Goal: Task Accomplishment & Management: Manage account settings

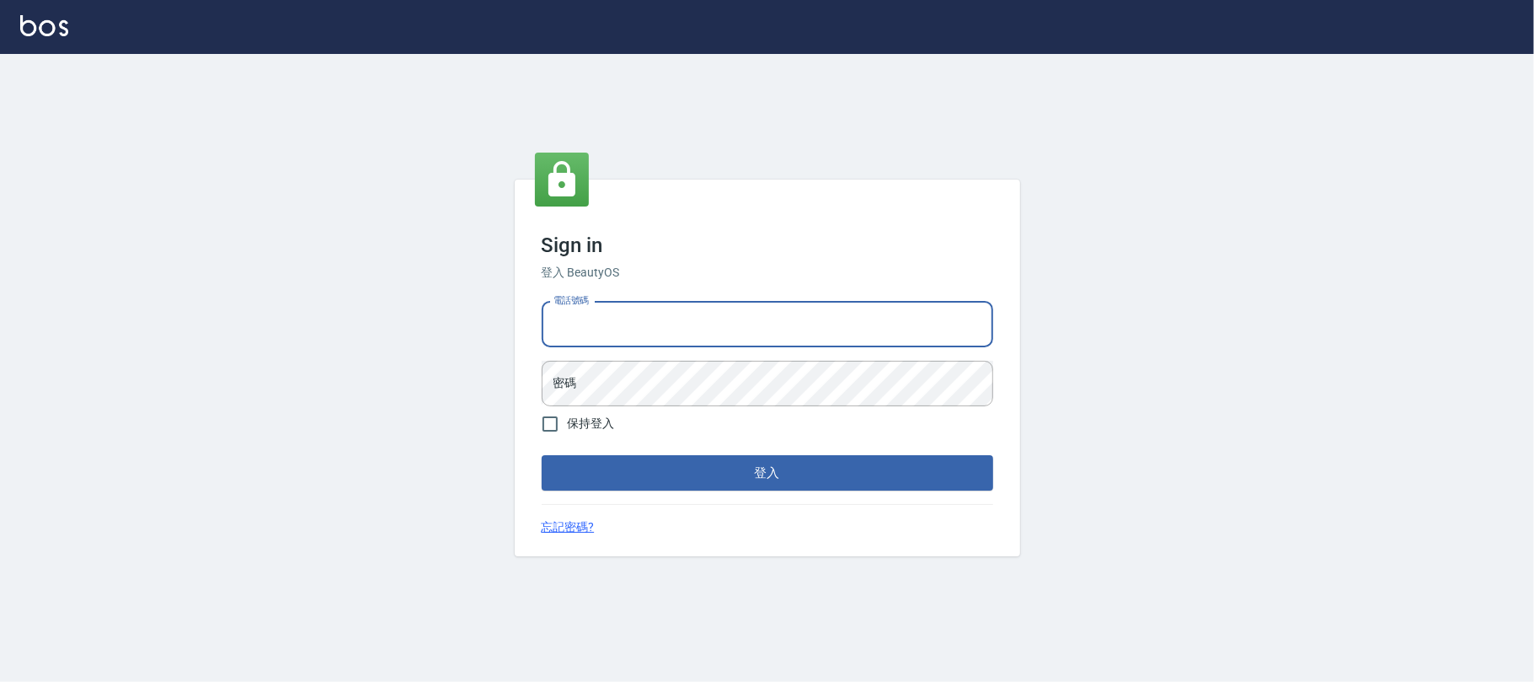
click at [621, 338] on input "電話號碼" at bounding box center [768, 324] width 452 height 45
type input "0225420586"
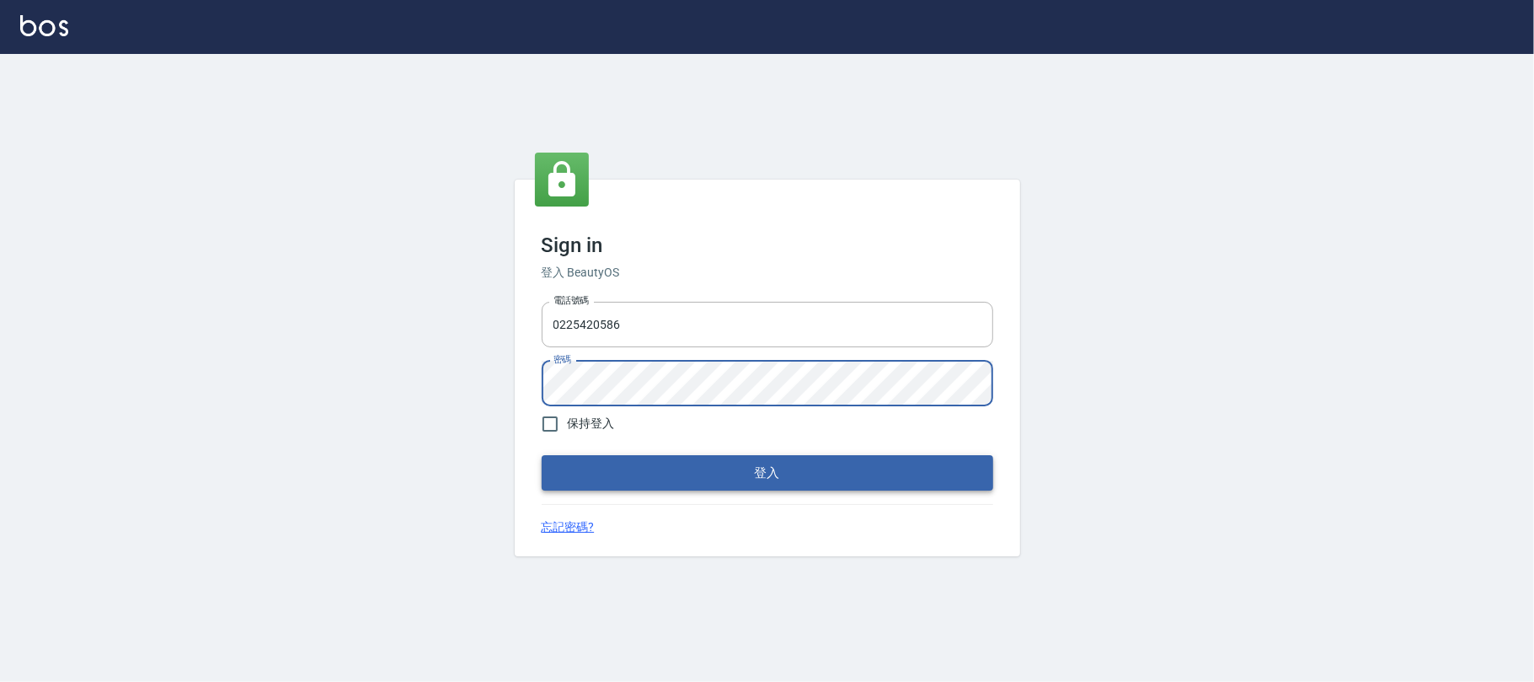
click at [745, 477] on button "登入" at bounding box center [768, 472] width 452 height 35
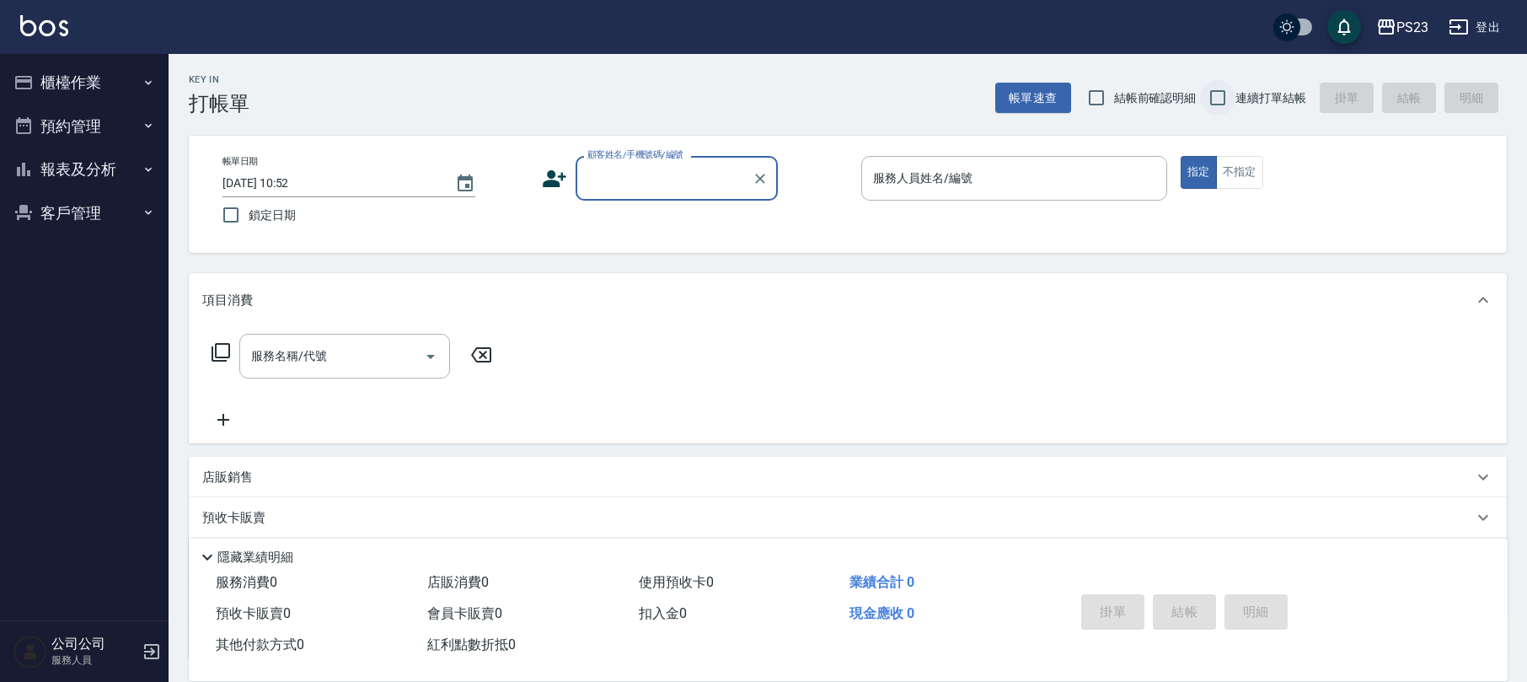
click at [1221, 91] on input "連續打單結帳" at bounding box center [1217, 97] width 35 height 35
checkbox input "true"
click at [655, 179] on input "顧客姓名/手機號碼/編號" at bounding box center [664, 177] width 162 height 29
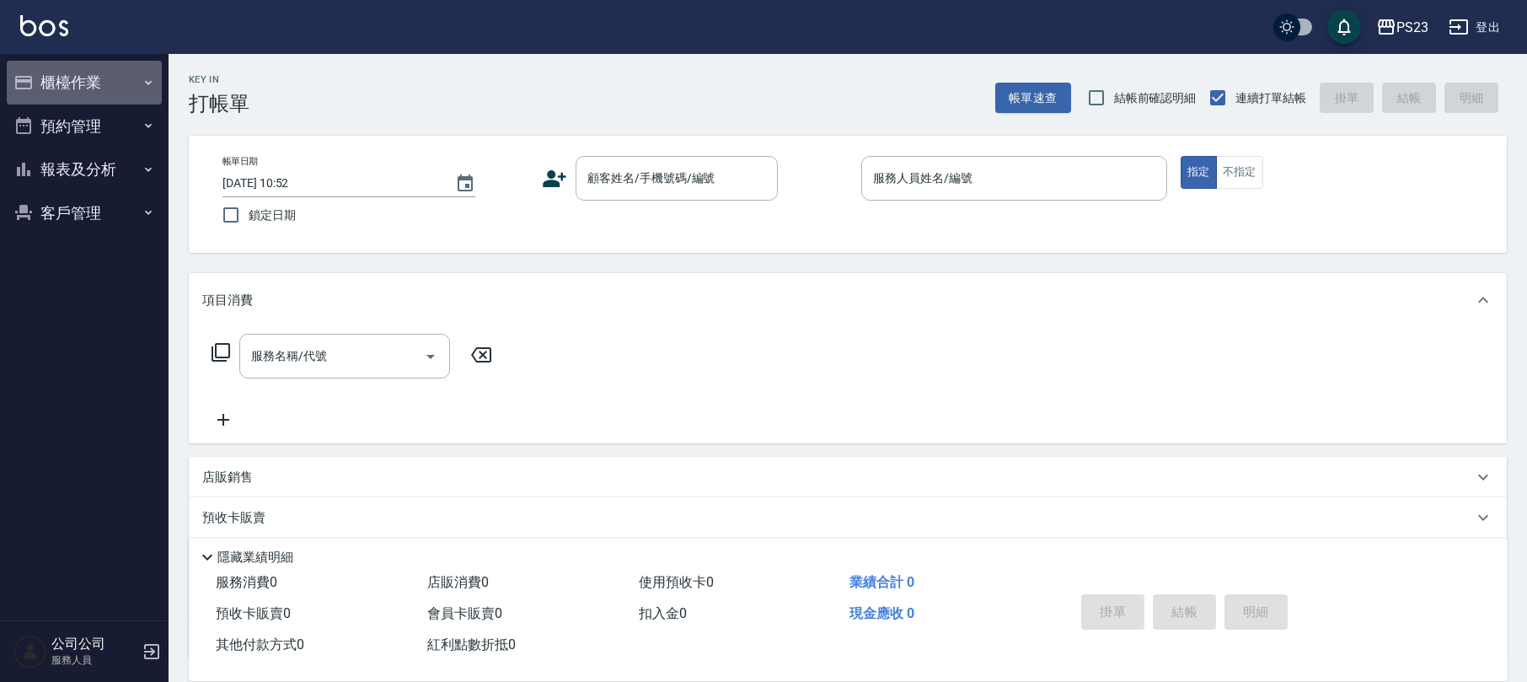
click at [38, 83] on button "櫃檯作業" at bounding box center [84, 83] width 155 height 44
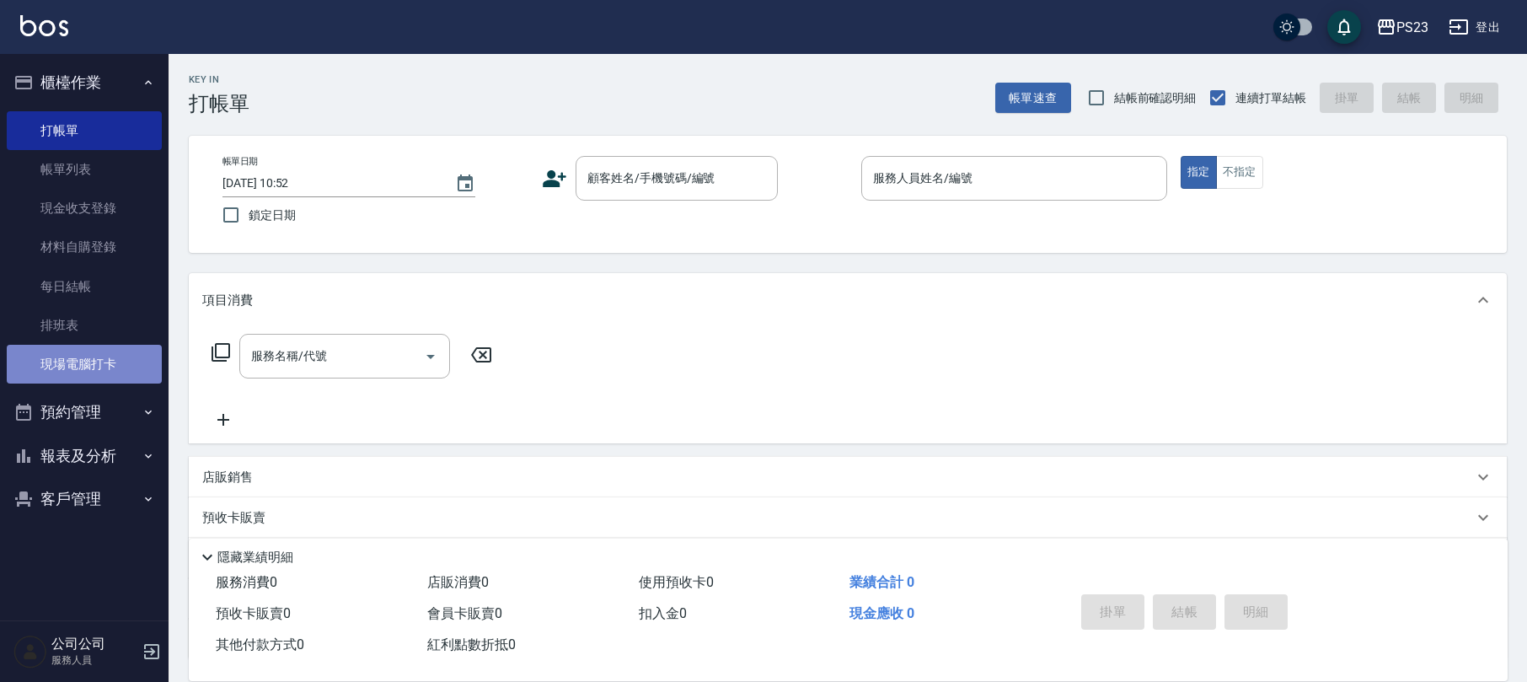
click at [85, 364] on link "現場電腦打卡" at bounding box center [84, 364] width 155 height 39
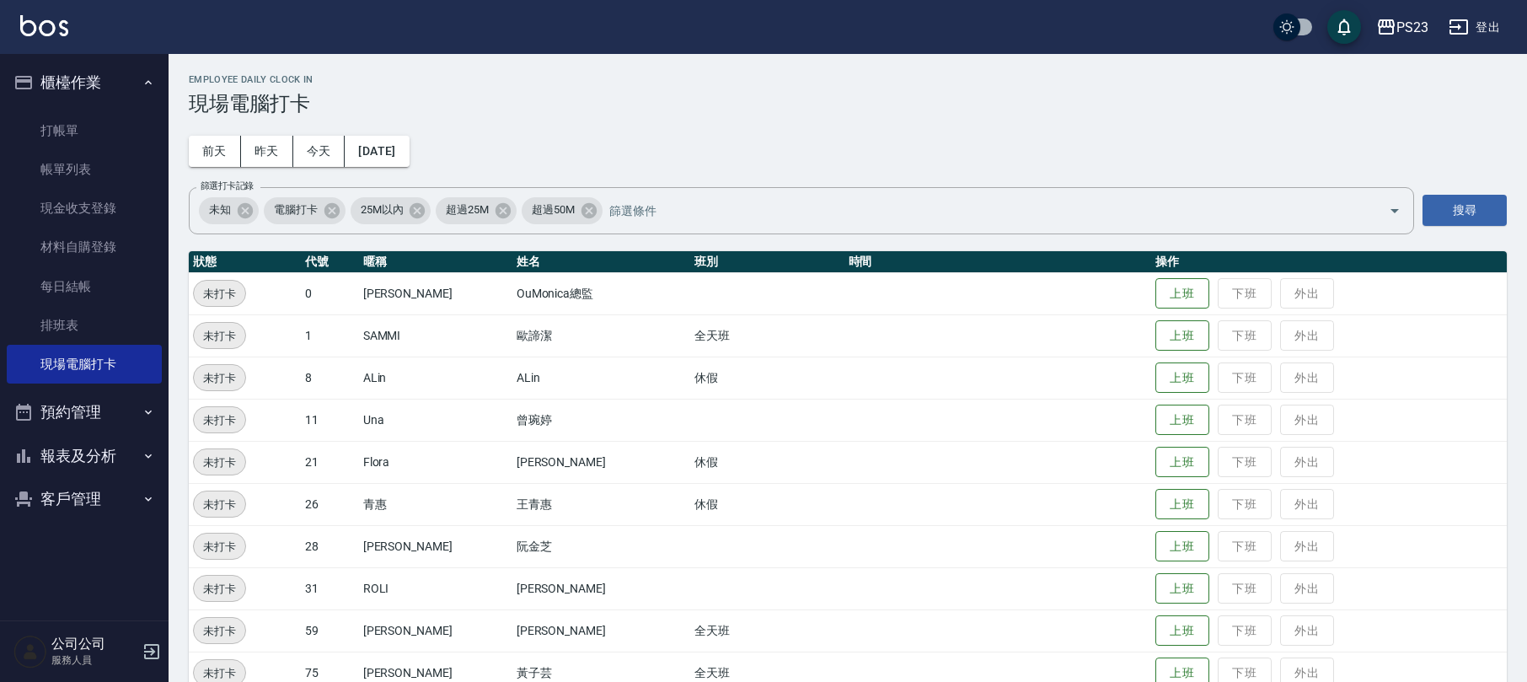
scroll to position [112, 0]
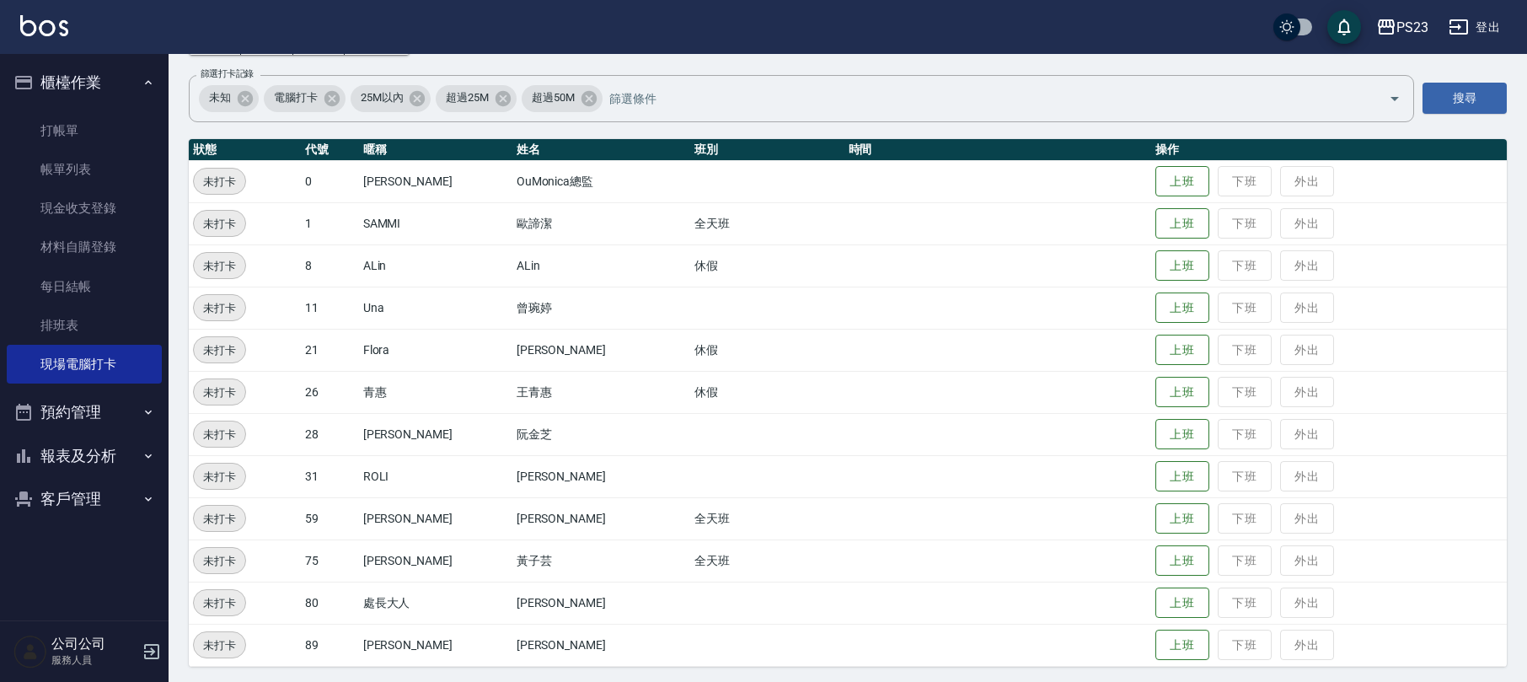
click at [1480, 20] on button "登出" at bounding box center [1474, 27] width 65 height 31
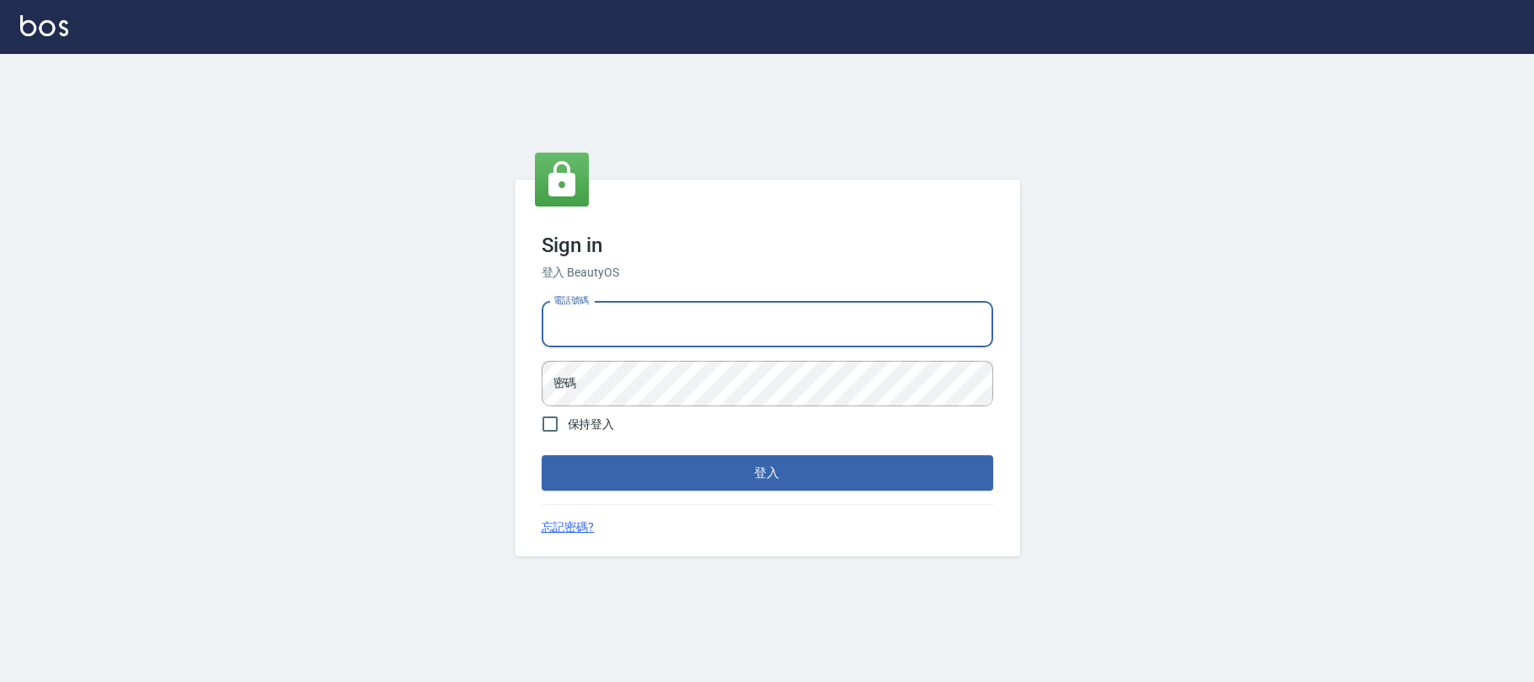
click at [786, 312] on input "電話號碼" at bounding box center [768, 324] width 452 height 45
type input "0931315450"
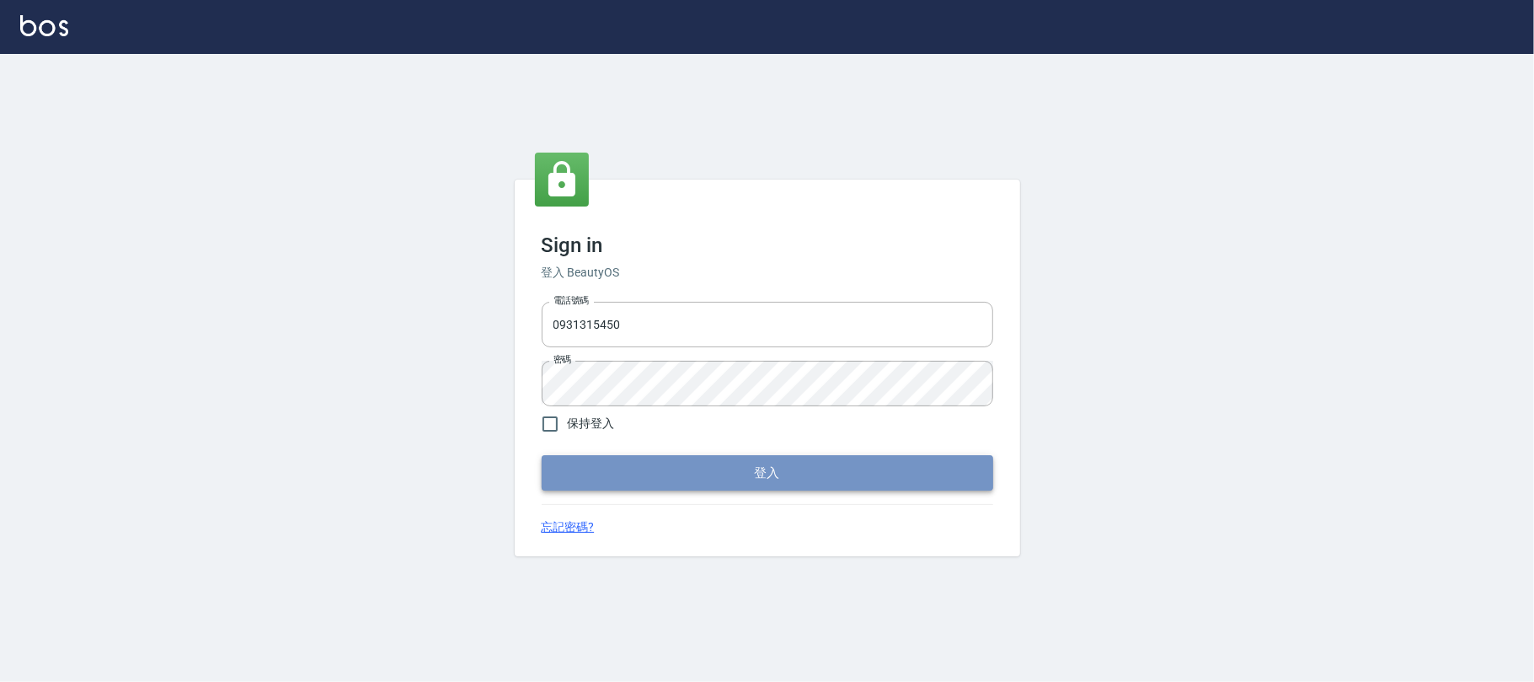
click at [713, 463] on button "登入" at bounding box center [768, 472] width 452 height 35
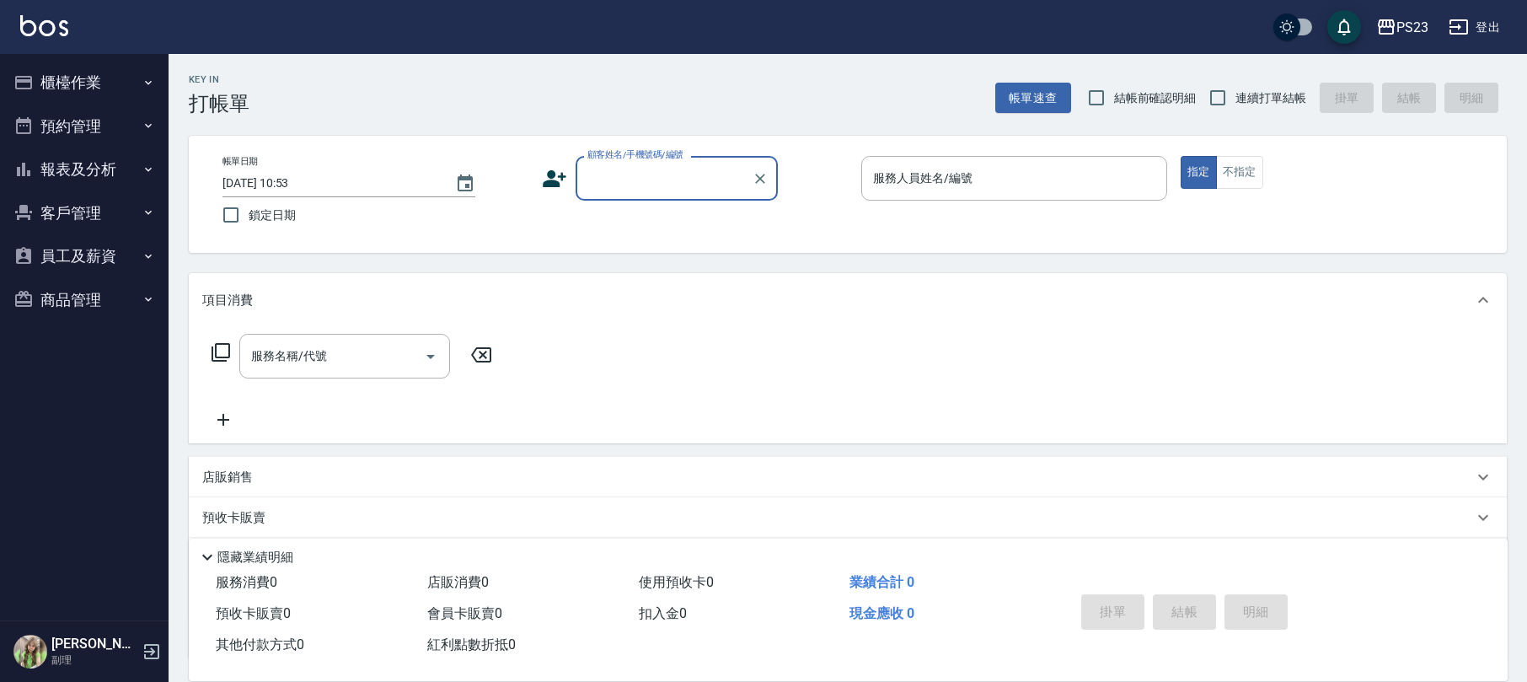
click at [69, 250] on button "員工及薪資" at bounding box center [84, 256] width 155 height 44
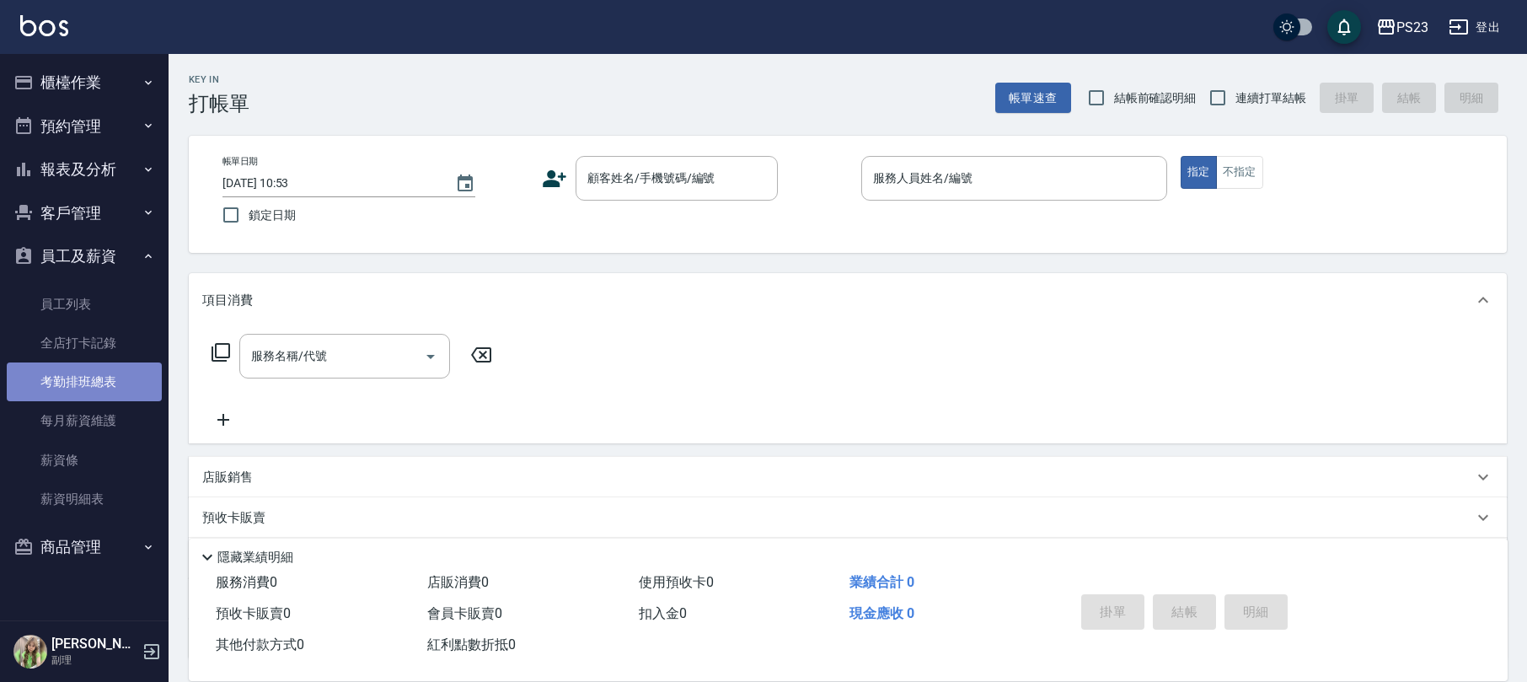
click at [111, 374] on link "考勤排班總表" at bounding box center [84, 381] width 155 height 39
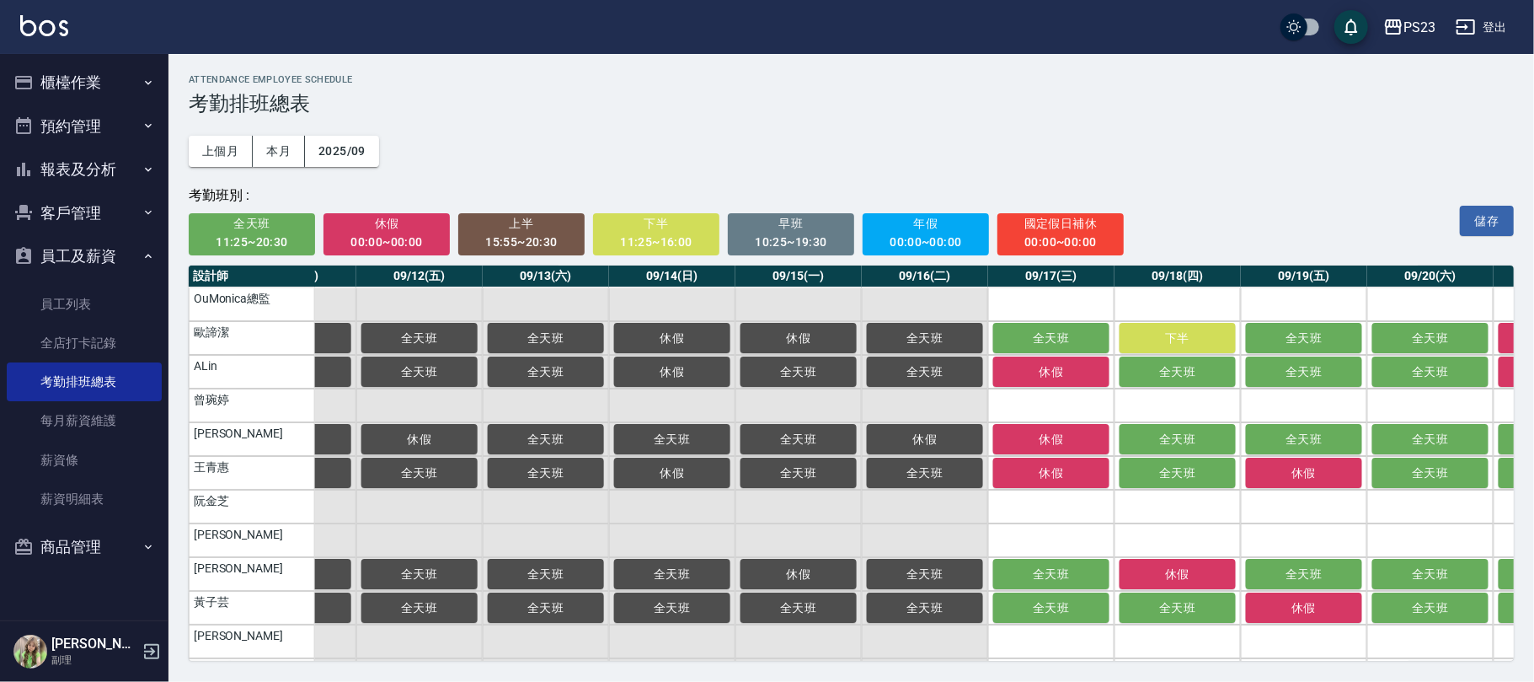
scroll to position [0, 1375]
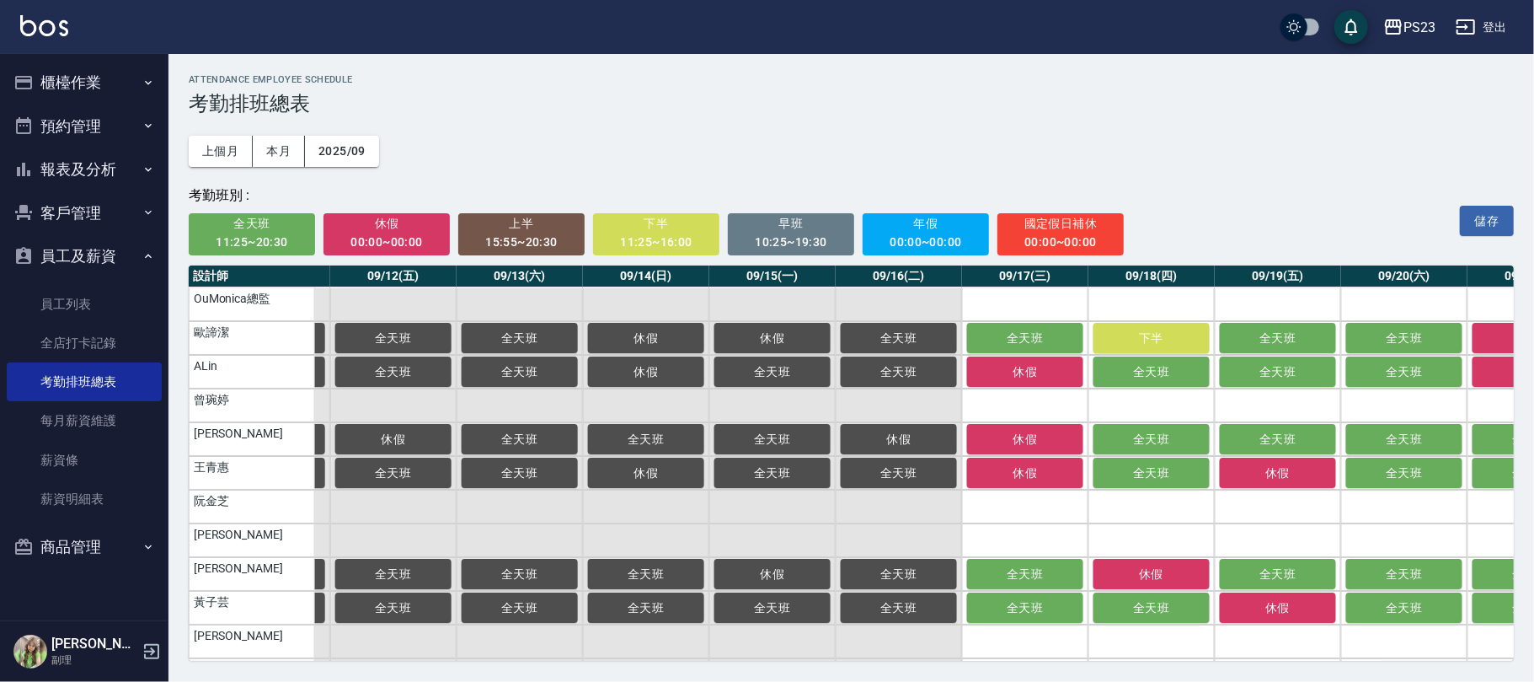
click at [236, 209] on div "全天班 11:25~20:30 休假 00:00~00:00 上半 15:55~20:30 下半 11:25~16:00 早班 10:25~19:30 年假 …" at bounding box center [796, 230] width 1214 height 51
click at [233, 221] on span "全天班" at bounding box center [253, 223] width 104 height 21
click at [1028, 500] on td "a dense table" at bounding box center [1025, 507] width 126 height 34
click at [1264, 494] on td "a dense table" at bounding box center [1278, 507] width 126 height 34
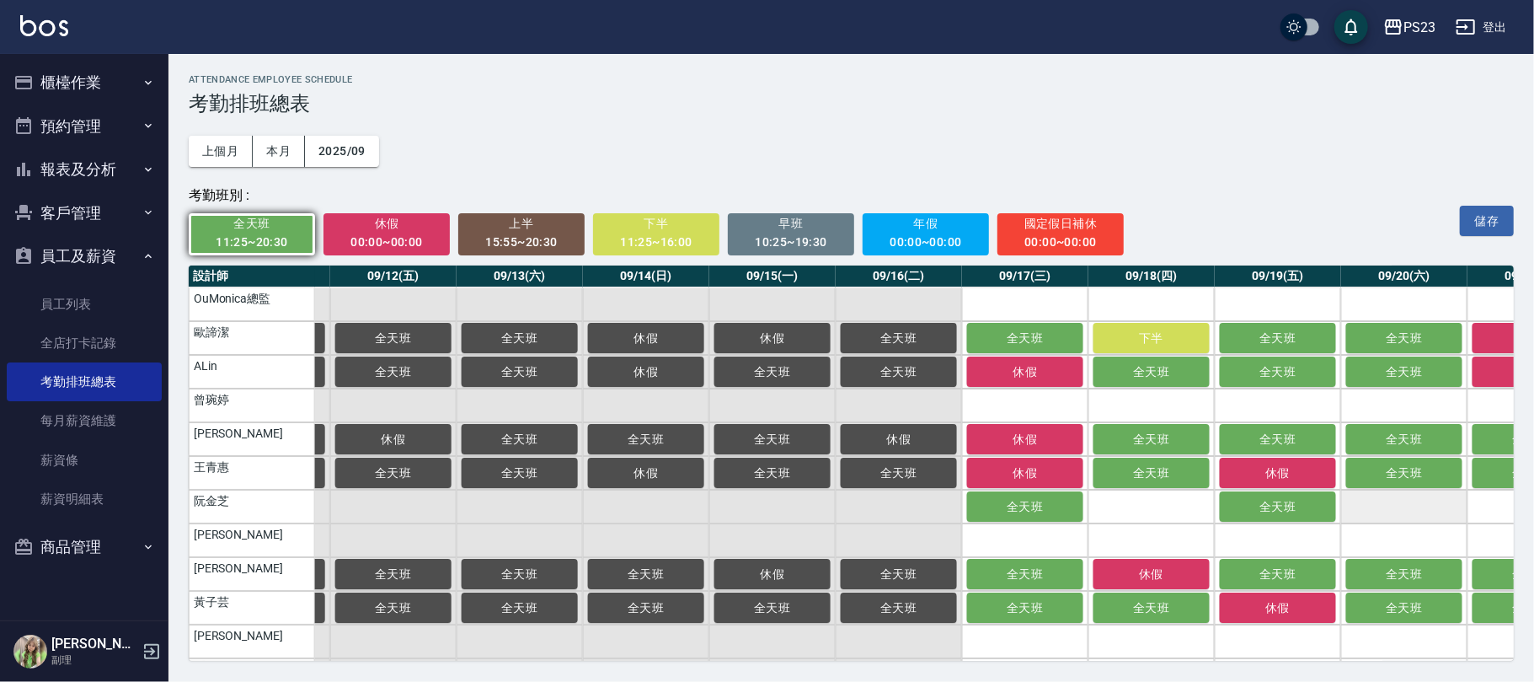
click at [1379, 506] on td "a dense table" at bounding box center [1404, 507] width 126 height 34
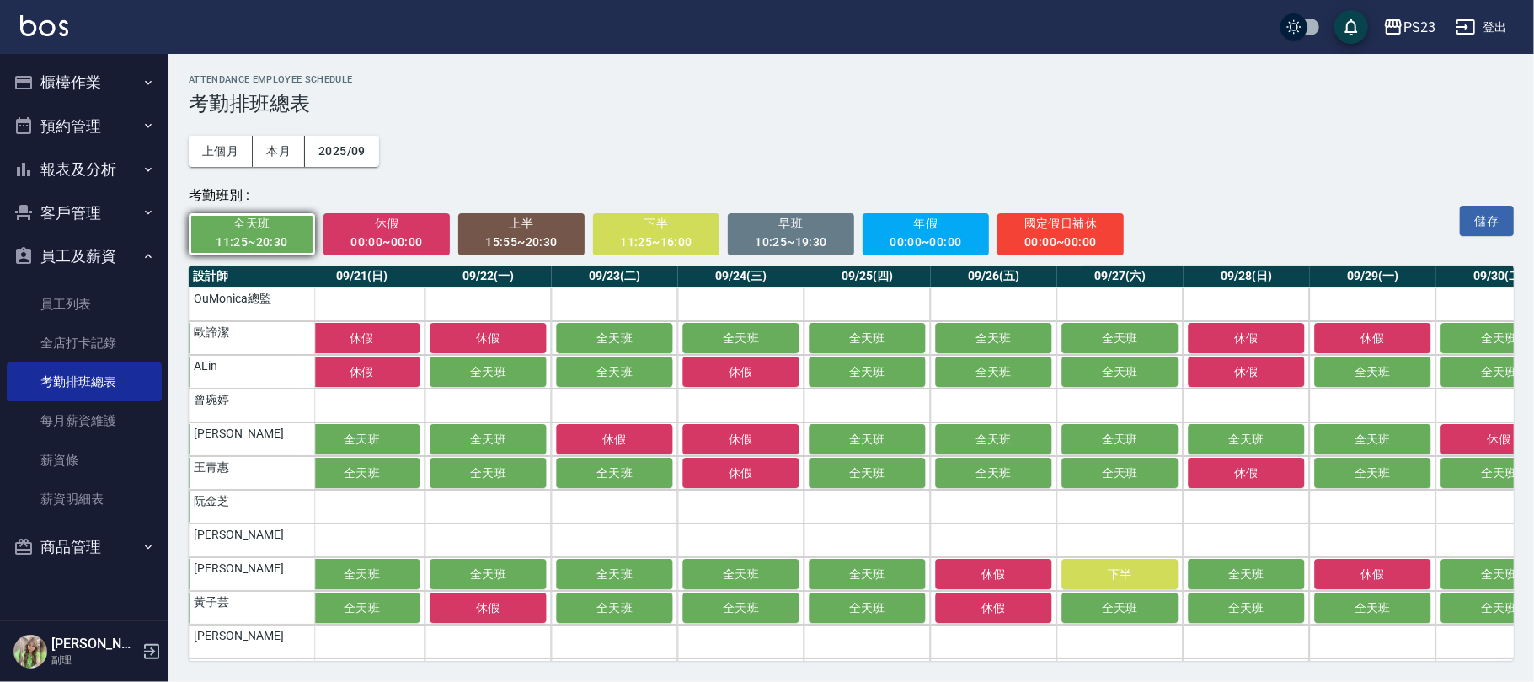
scroll to position [0, 2593]
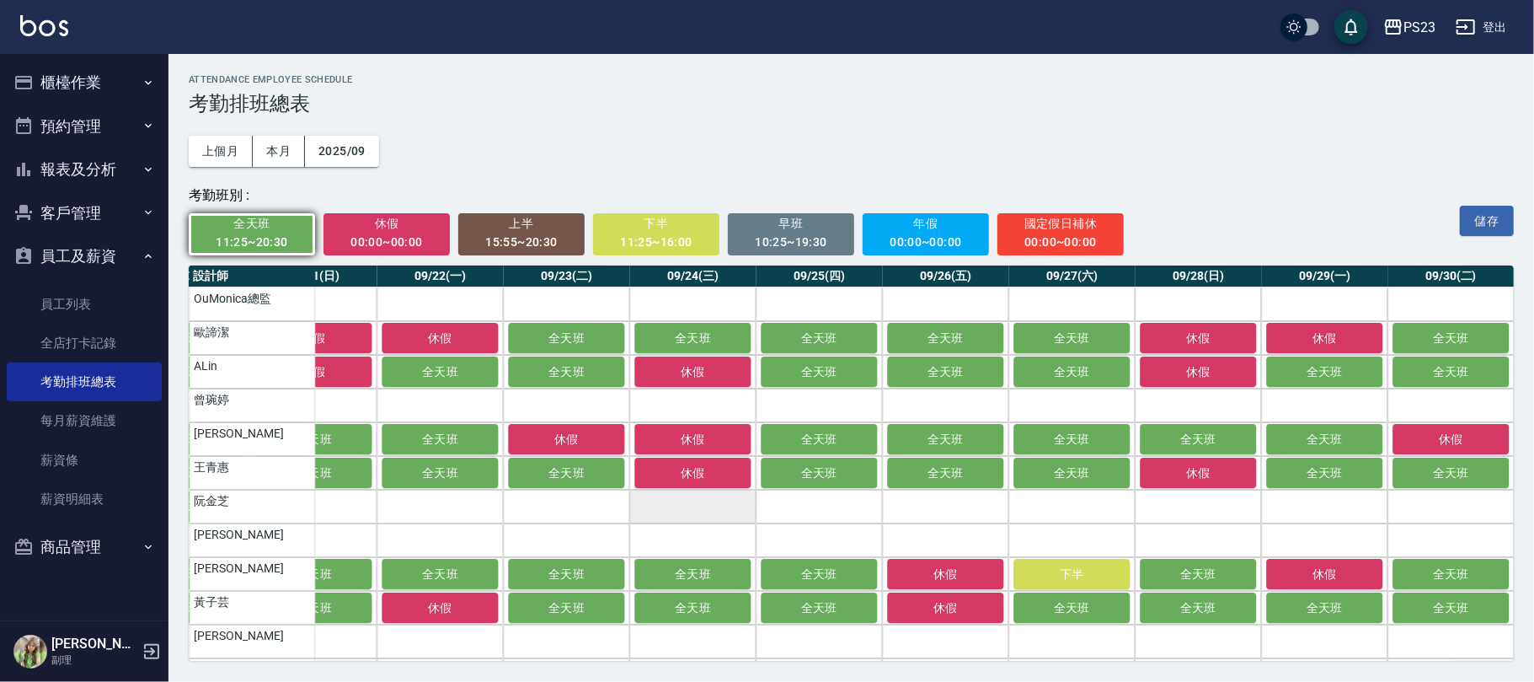
click at [662, 506] on td "a dense table" at bounding box center [692, 507] width 126 height 34
click at [951, 506] on td "a dense table" at bounding box center [945, 507] width 126 height 34
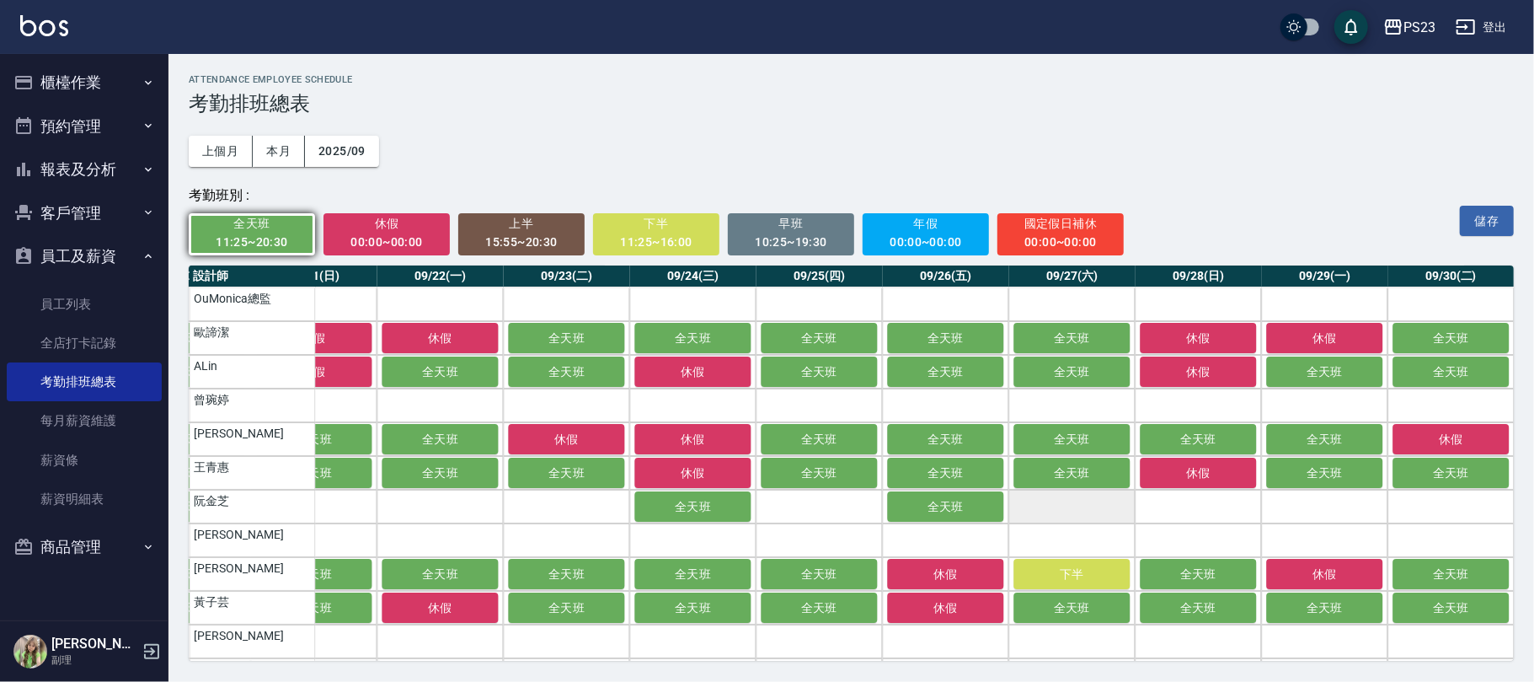
click at [1048, 506] on td "a dense table" at bounding box center [1072, 507] width 126 height 34
drag, startPoint x: 1481, startPoint y: 221, endPoint x: 1457, endPoint y: 223, distance: 24.6
click at [1481, 222] on button "儲存" at bounding box center [1487, 221] width 54 height 31
click at [61, 89] on button "櫃檯作業" at bounding box center [84, 83] width 155 height 44
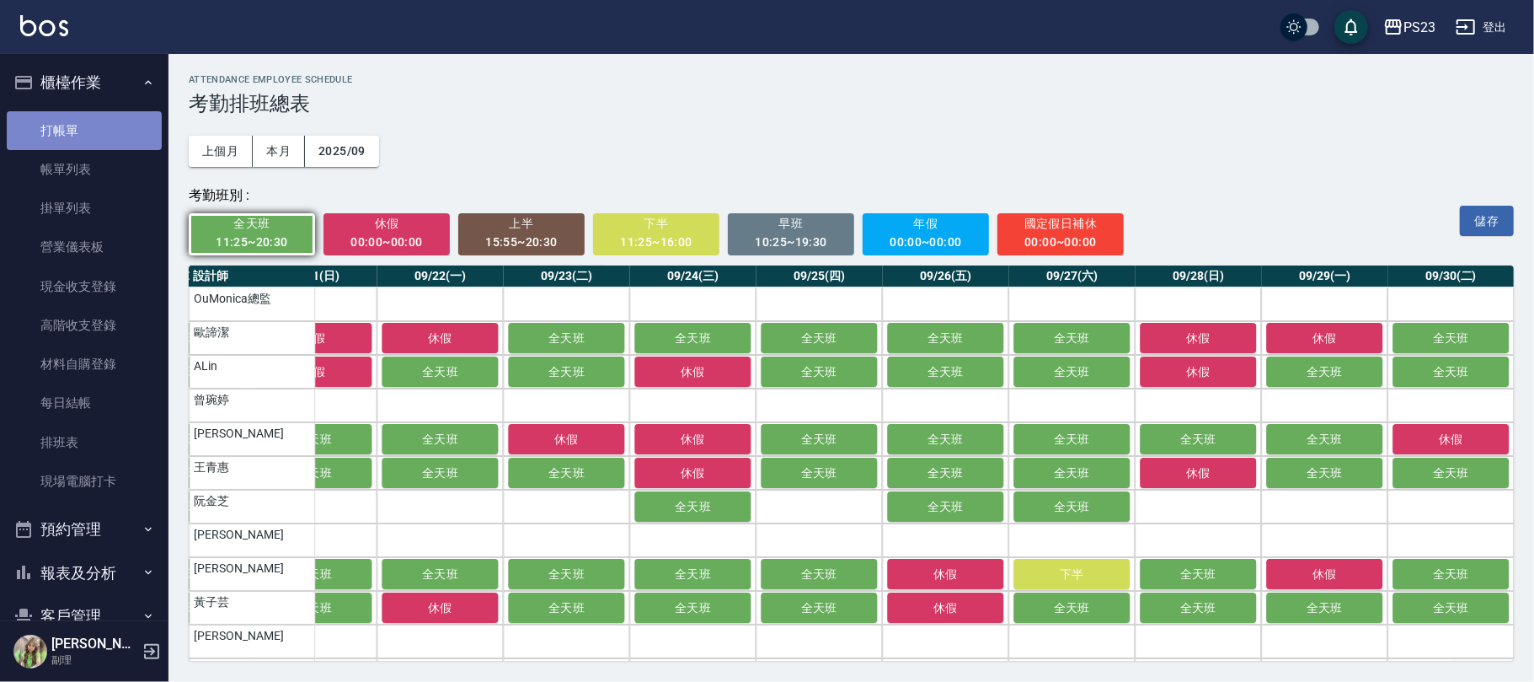
click at [96, 132] on link "打帳單" at bounding box center [84, 130] width 155 height 39
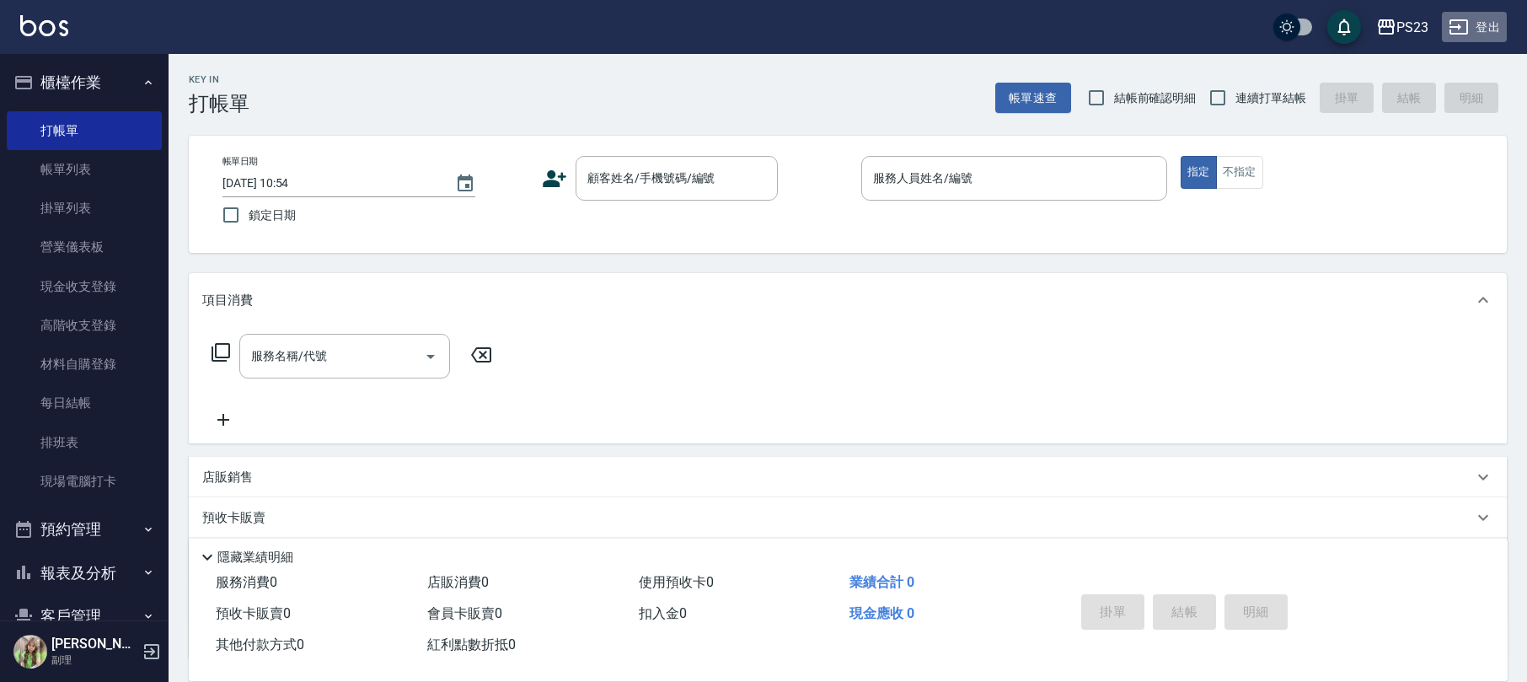
click at [1468, 35] on icon "button" at bounding box center [1458, 27] width 20 height 20
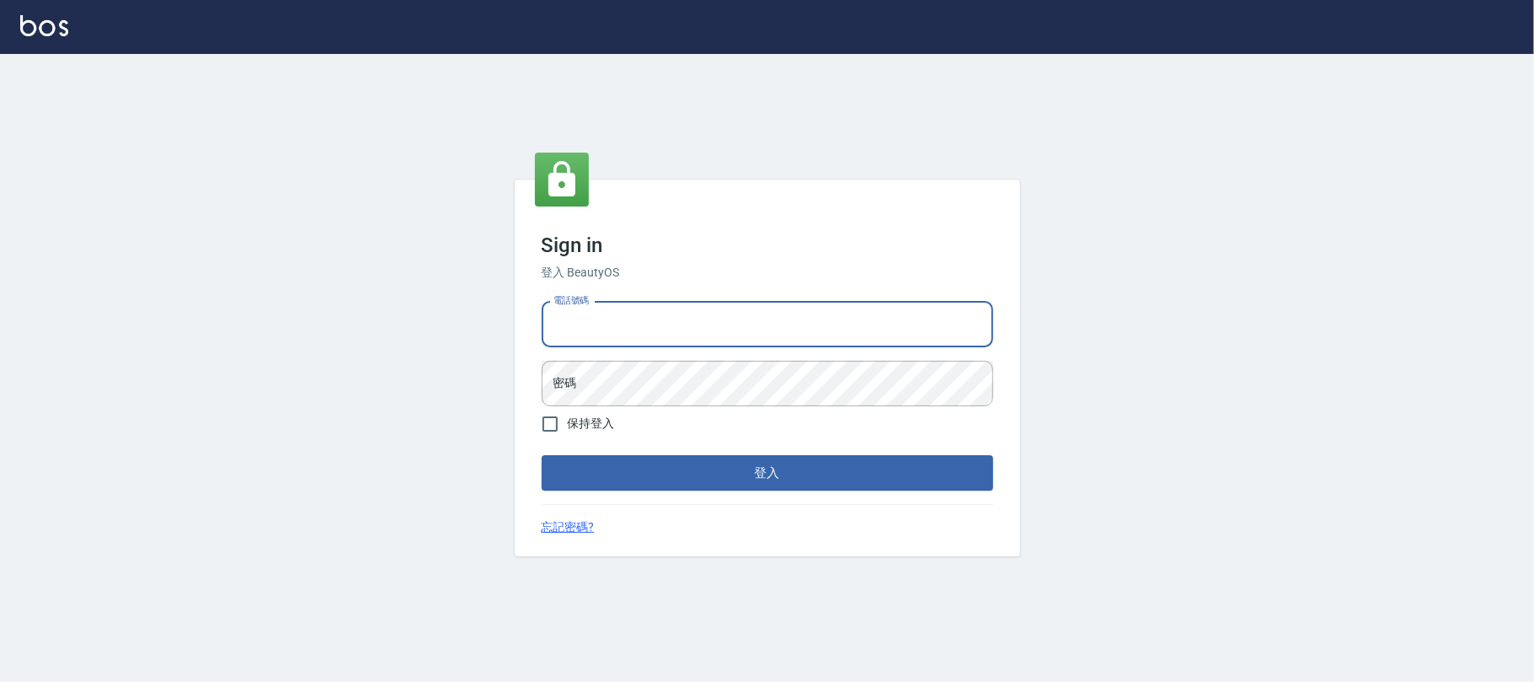
click at [661, 335] on input "電話號碼" at bounding box center [768, 324] width 452 height 45
type input "0225420586"
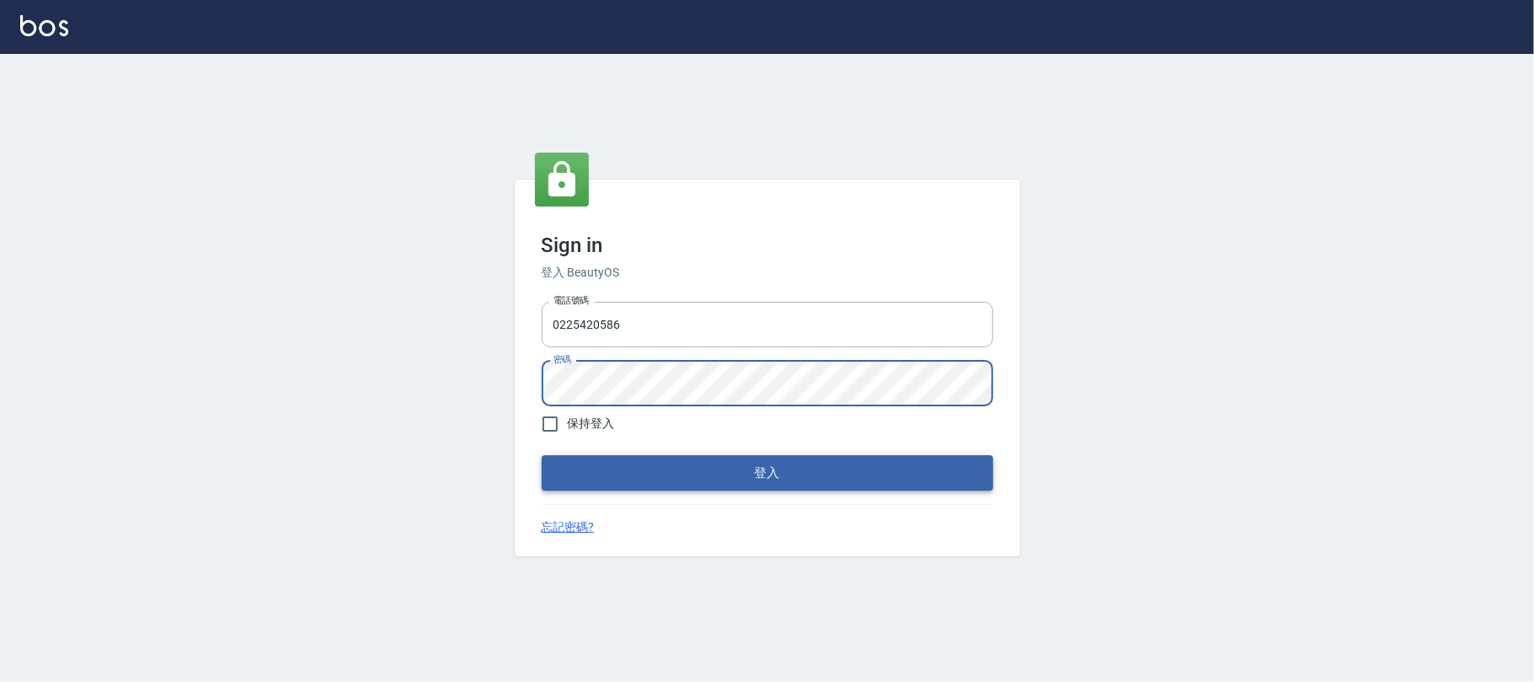
click at [740, 467] on button "登入" at bounding box center [768, 472] width 452 height 35
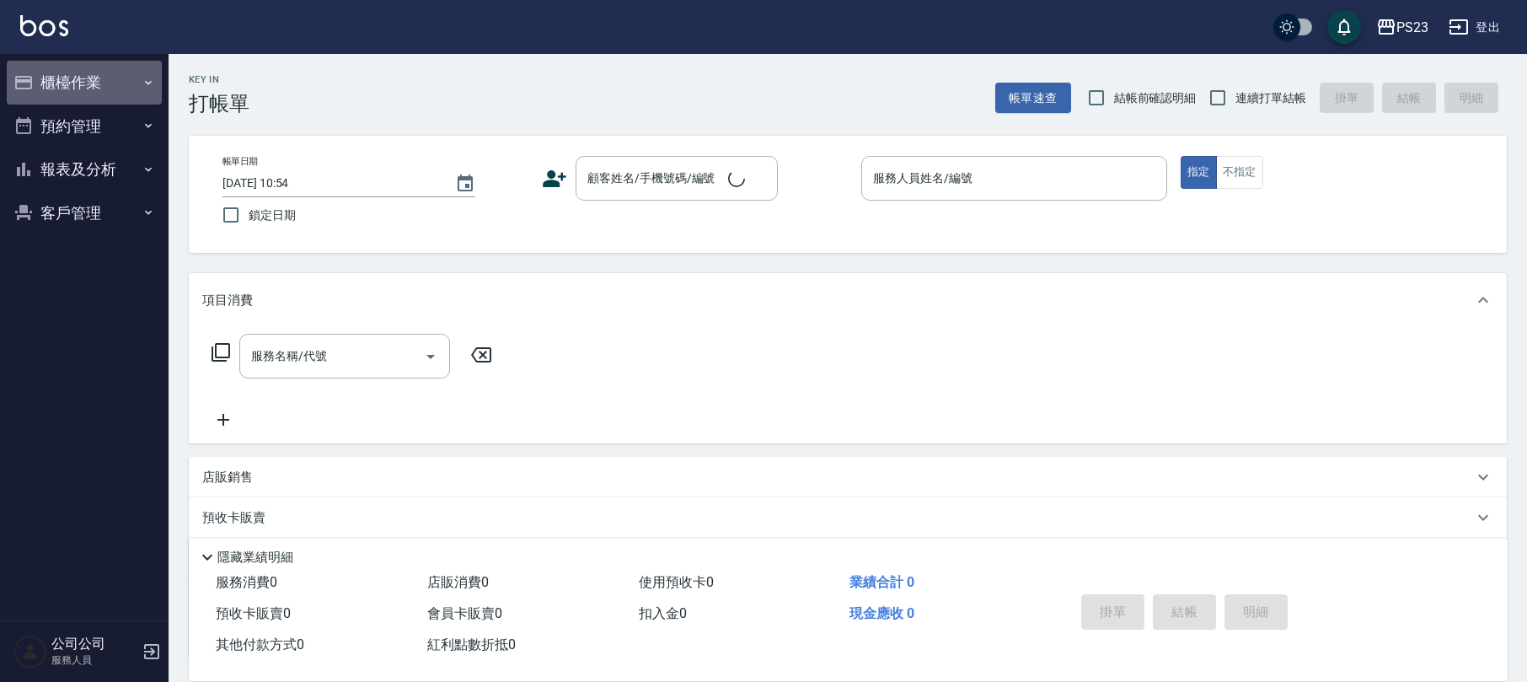
click at [72, 79] on button "櫃檯作業" at bounding box center [84, 83] width 155 height 44
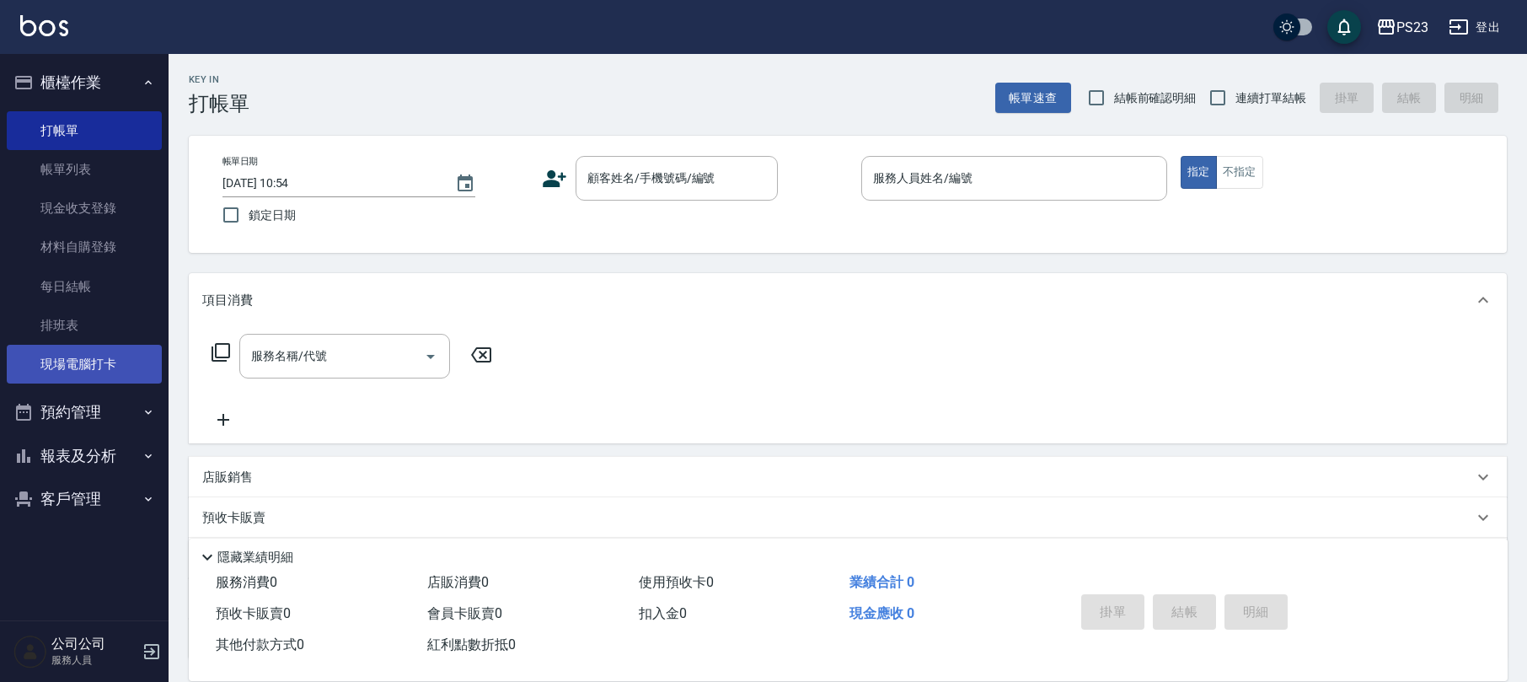
click at [98, 361] on link "現場電腦打卡" at bounding box center [84, 364] width 155 height 39
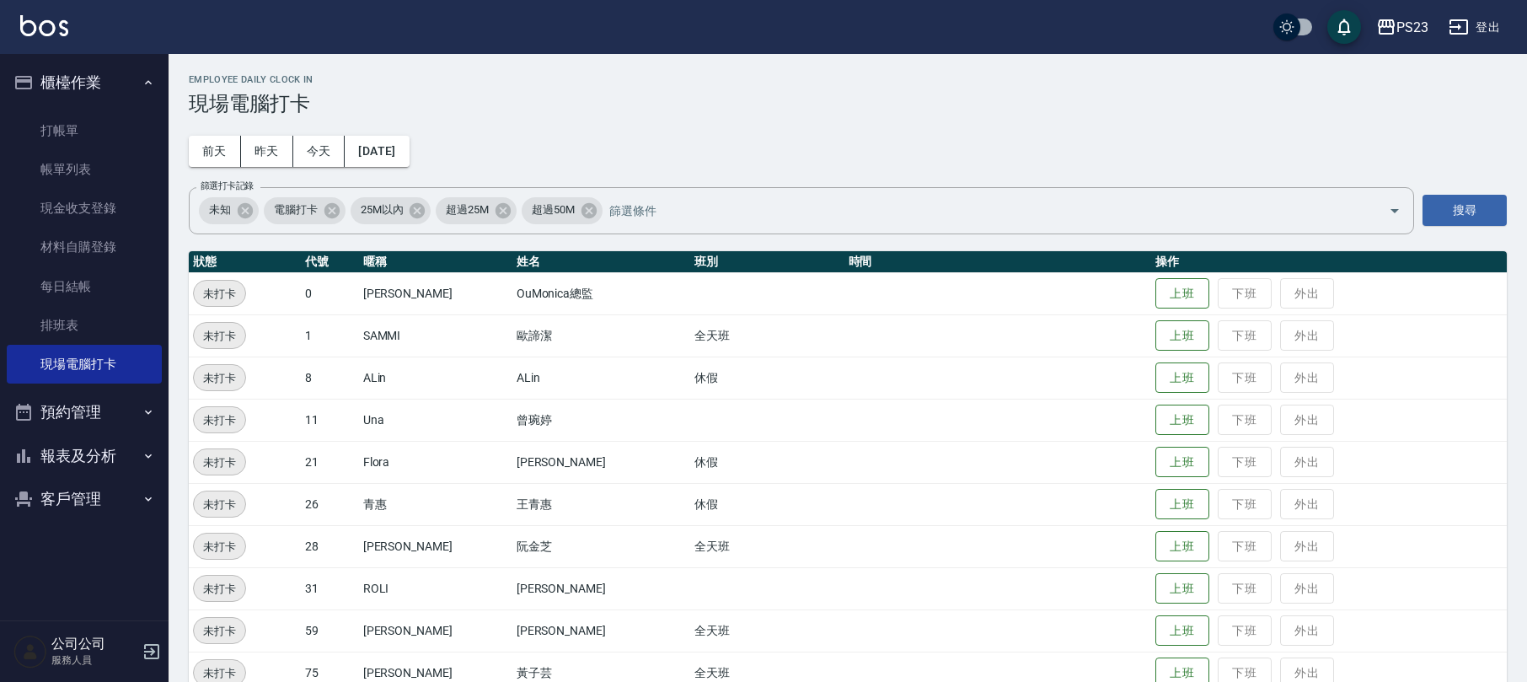
scroll to position [116, 0]
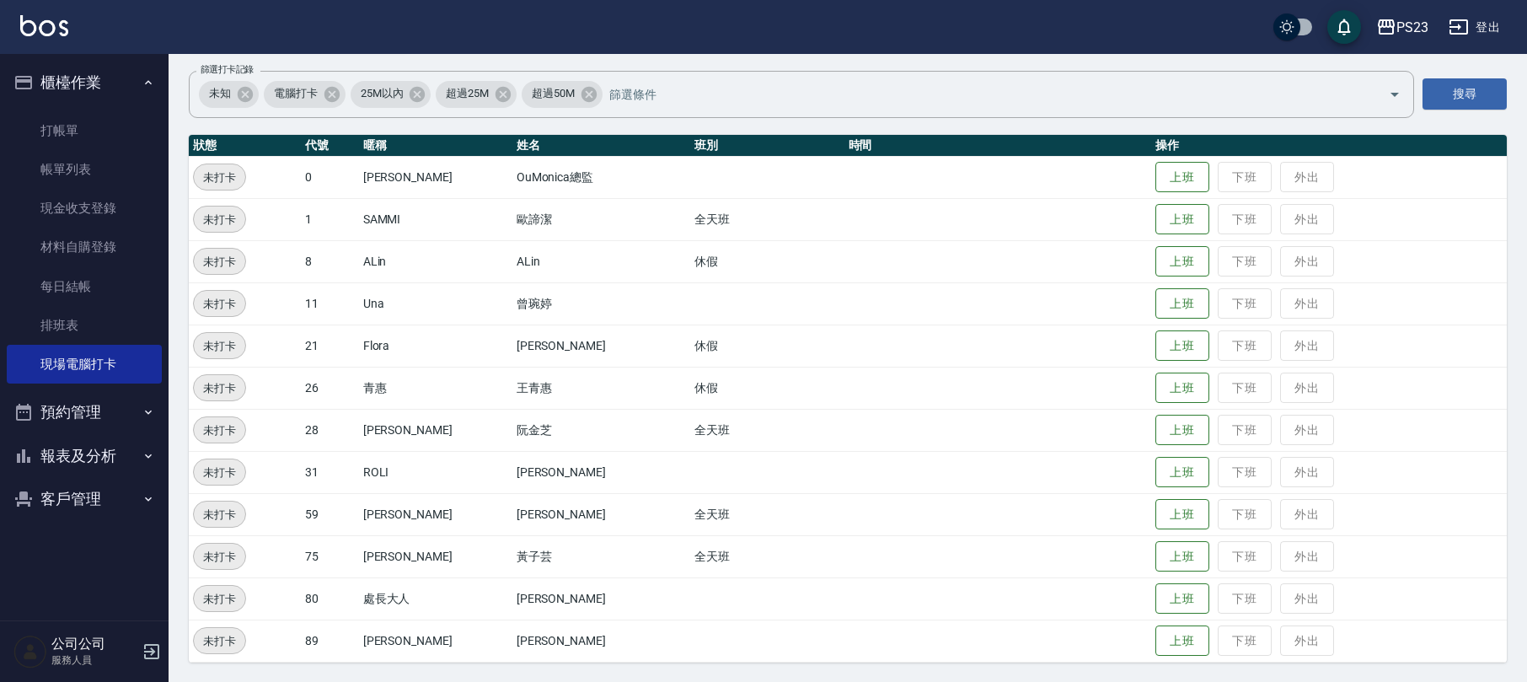
click at [89, 456] on button "報表及分析" at bounding box center [84, 456] width 155 height 44
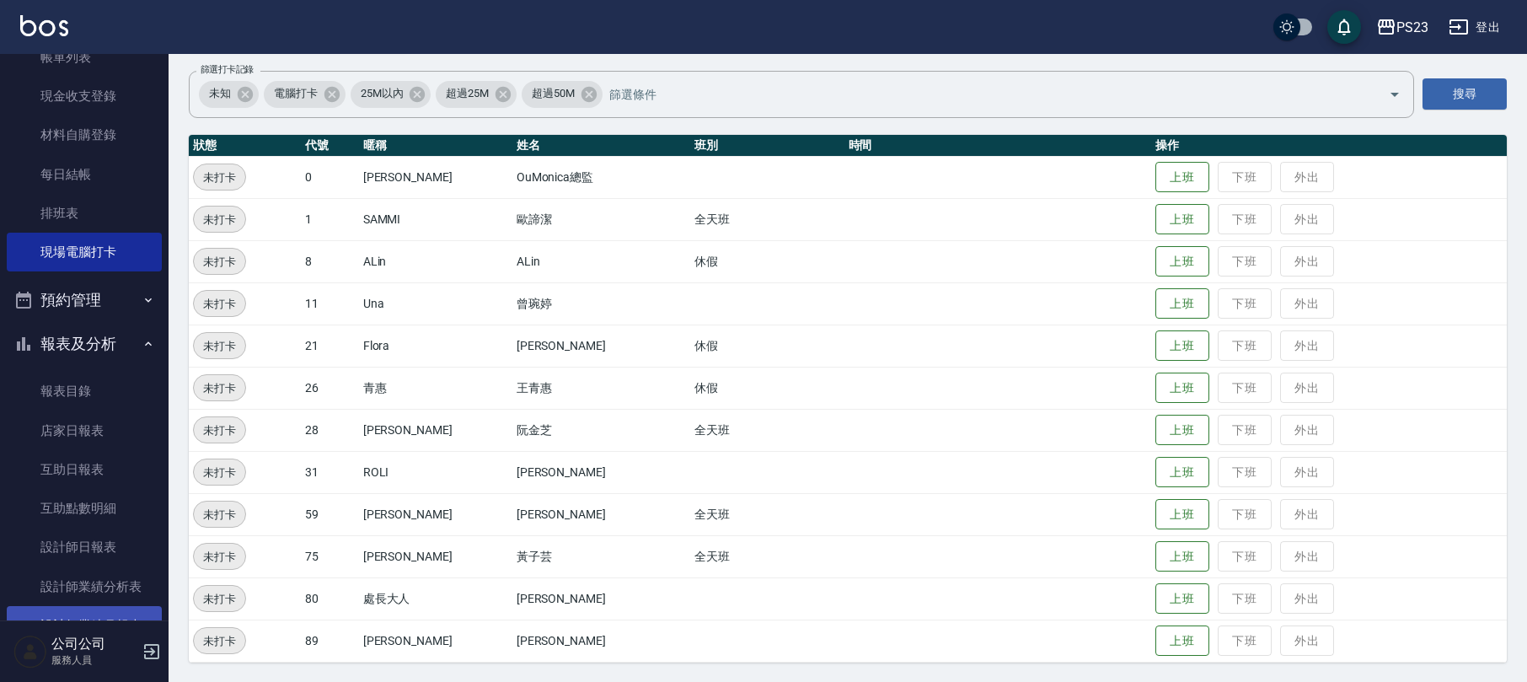
scroll to position [224, 0]
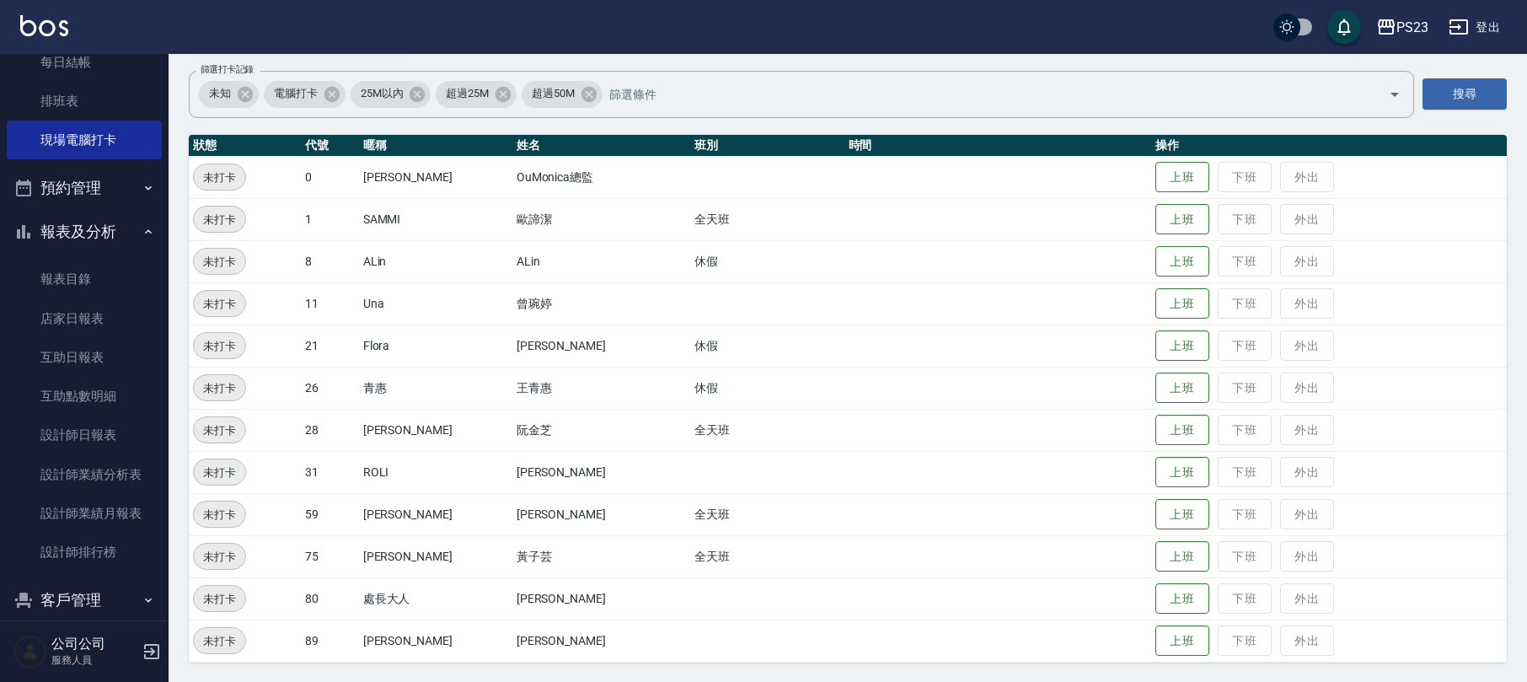
click at [69, 230] on button "報表及分析" at bounding box center [84, 232] width 155 height 44
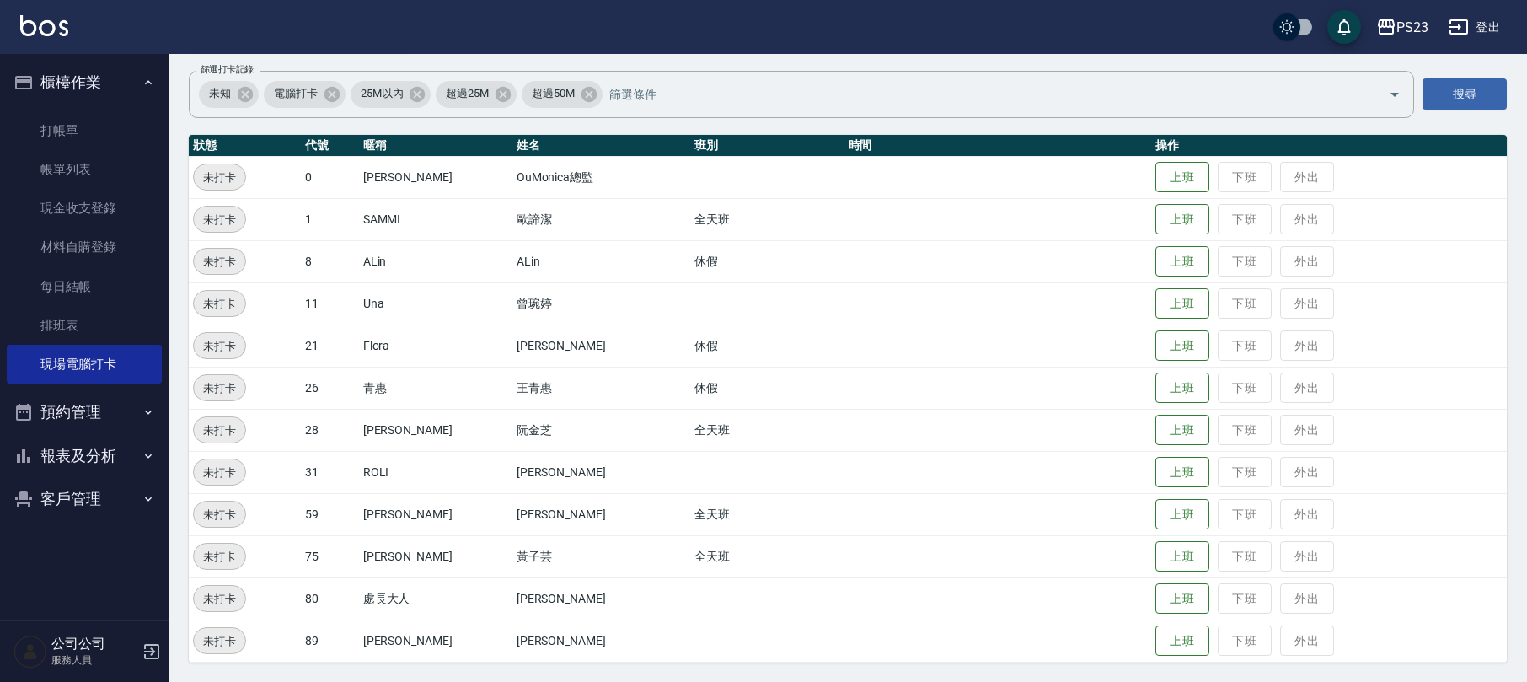
scroll to position [0, 0]
